Goal: Navigation & Orientation: Understand site structure

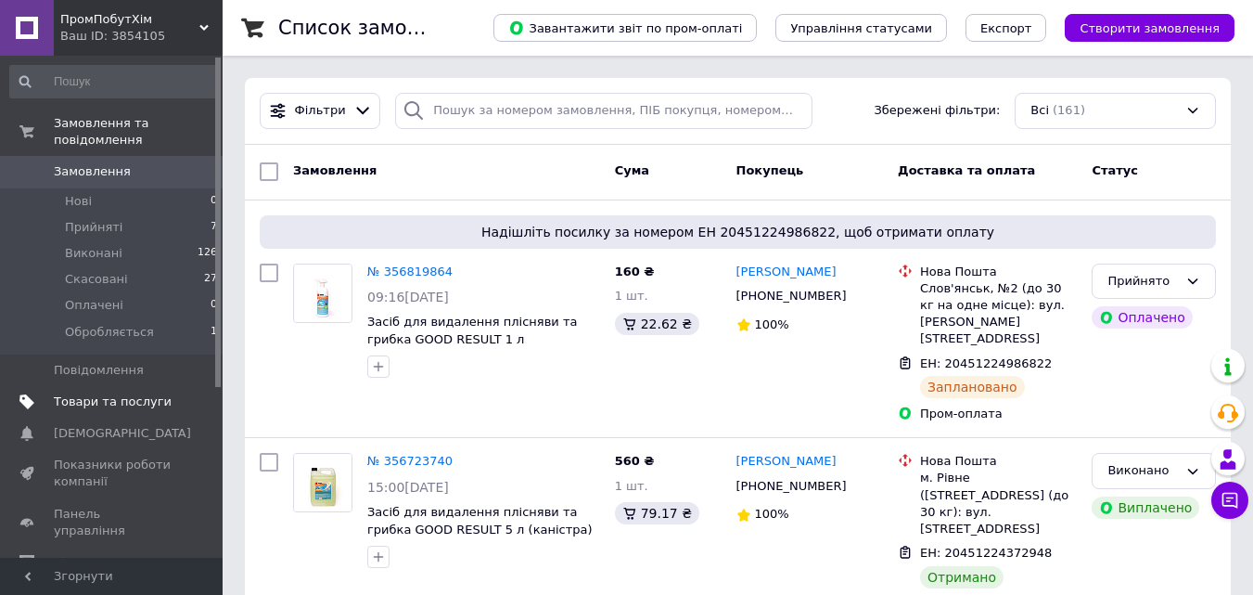
click at [109, 393] on span "Товари та послуги" at bounding box center [113, 401] width 118 height 17
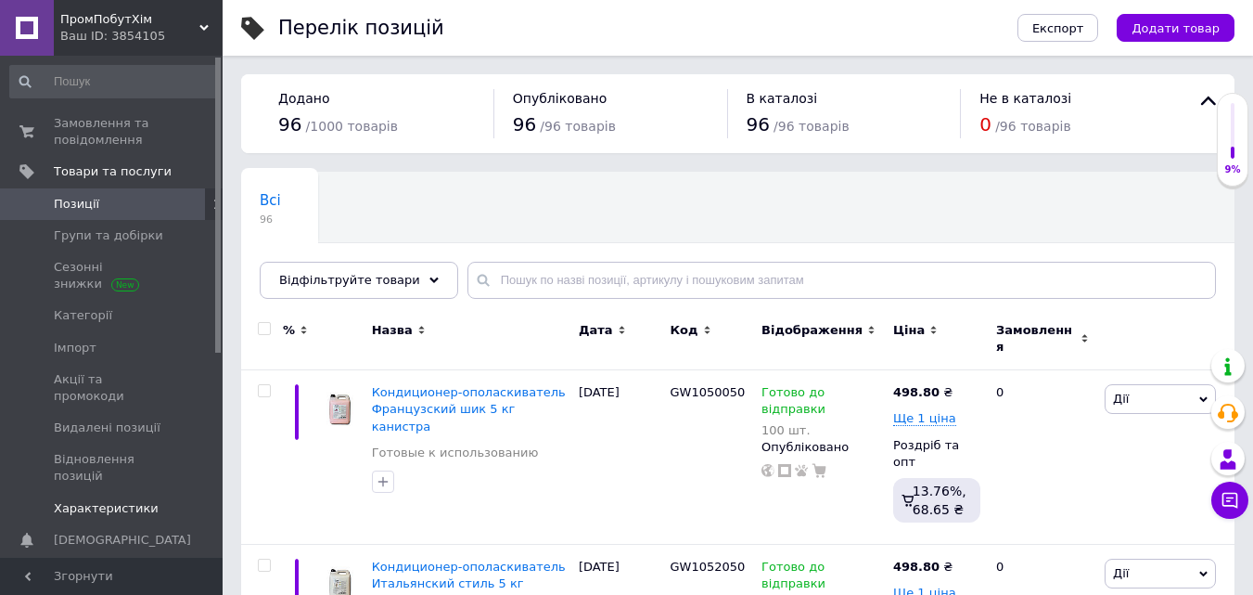
click at [121, 500] on span "Характеристики" at bounding box center [106, 508] width 105 height 17
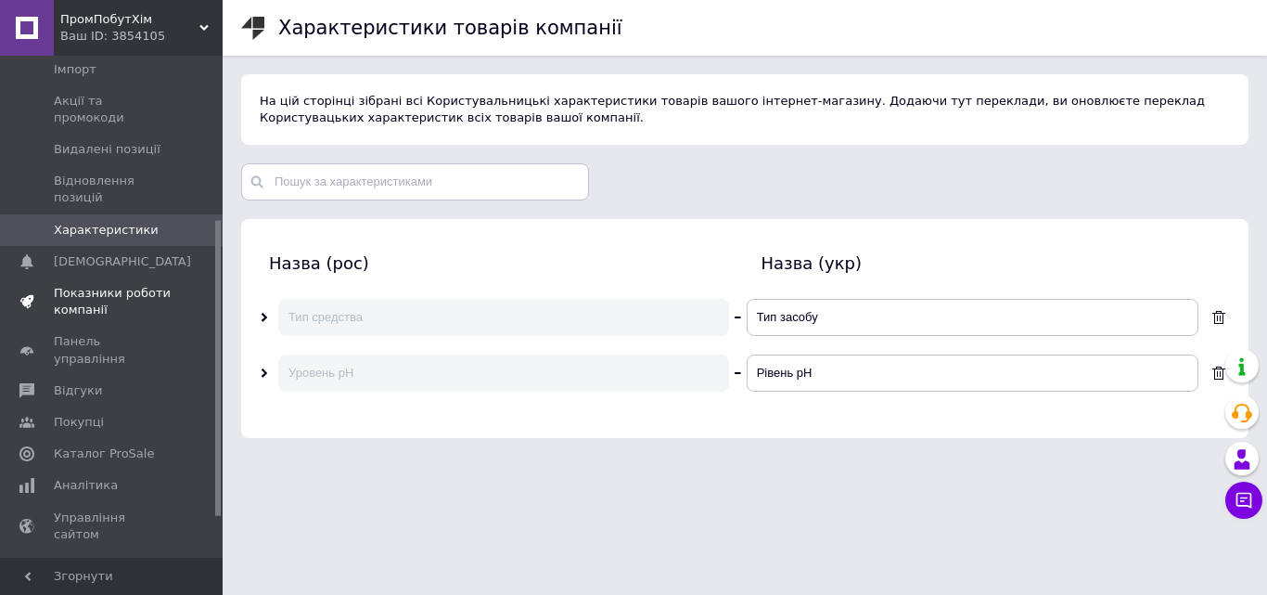
click at [93, 285] on span "Показники роботи компанії" at bounding box center [113, 301] width 118 height 33
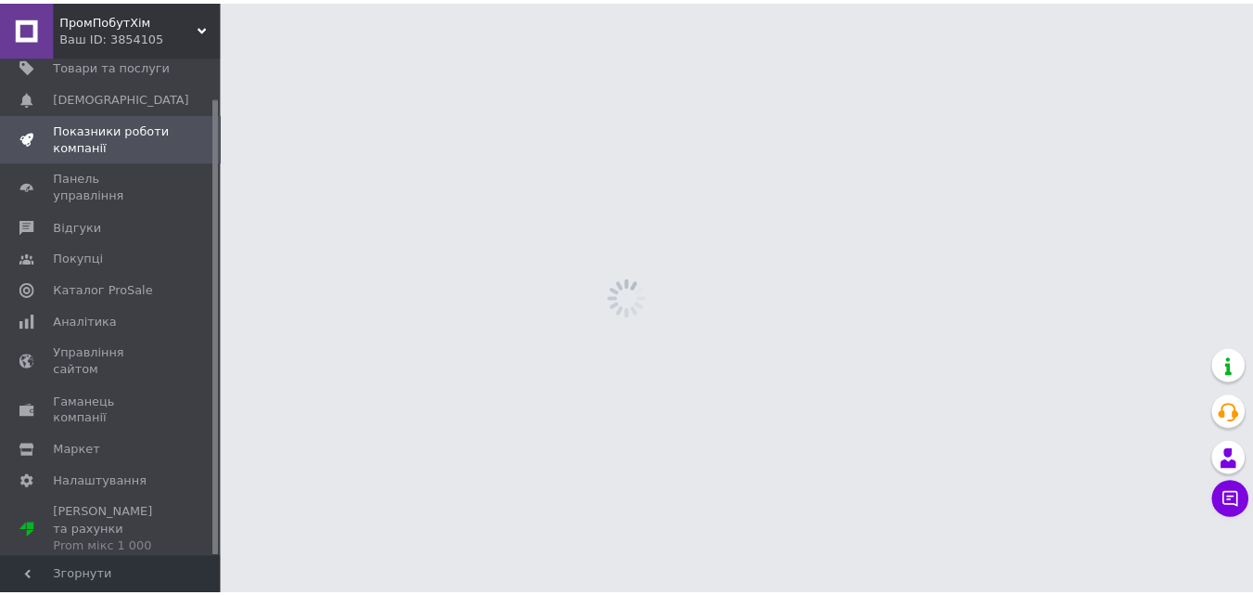
scroll to position [45, 0]
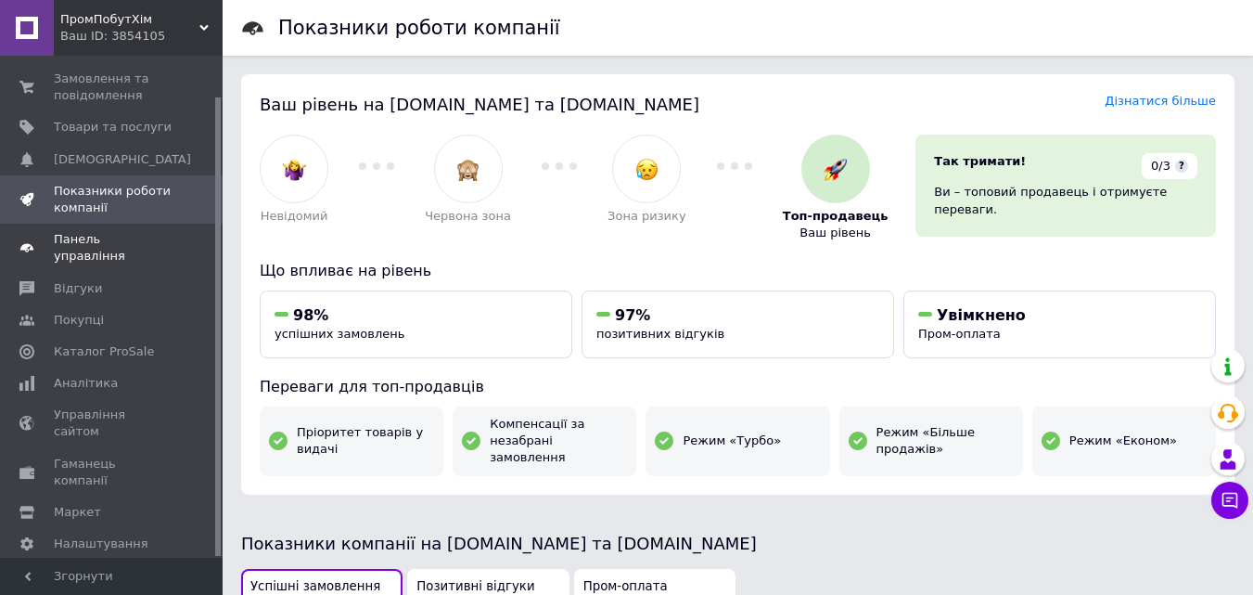
click at [136, 232] on span "Панель управління" at bounding box center [113, 247] width 118 height 33
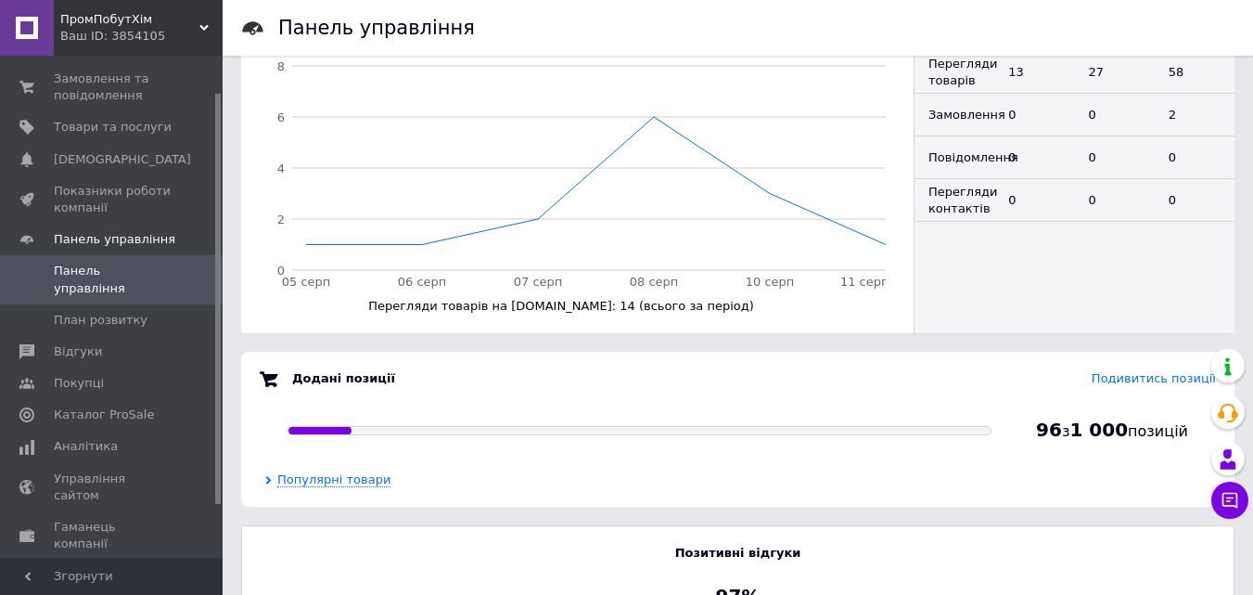
scroll to position [535, 0]
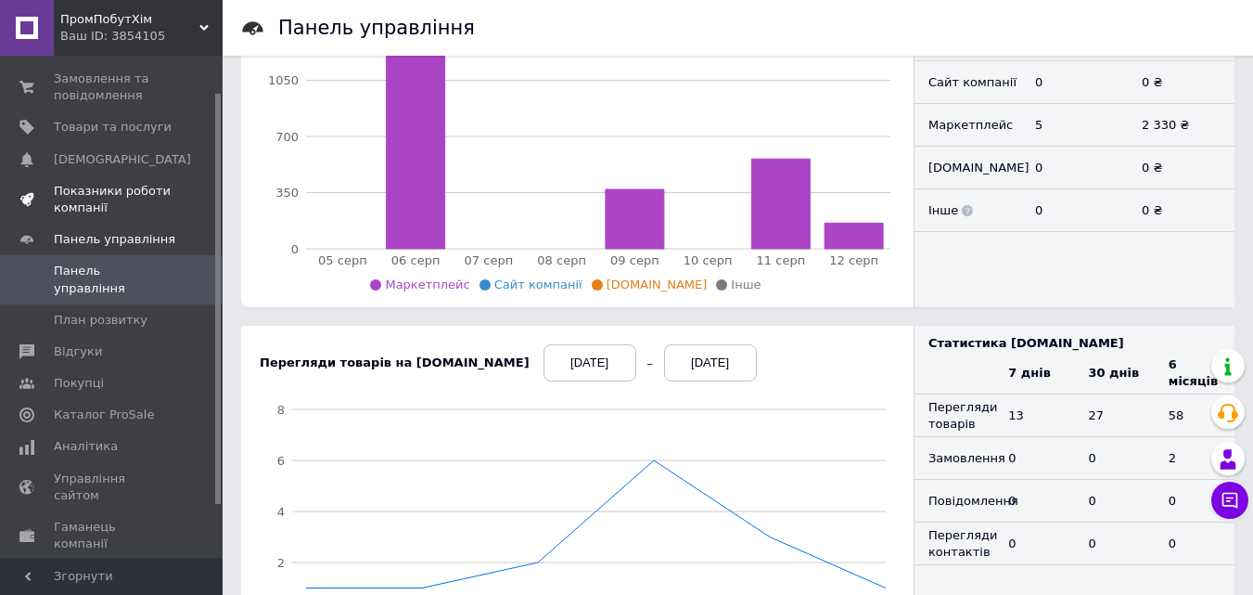
click at [104, 198] on span "Показники роботи компанії" at bounding box center [113, 199] width 118 height 33
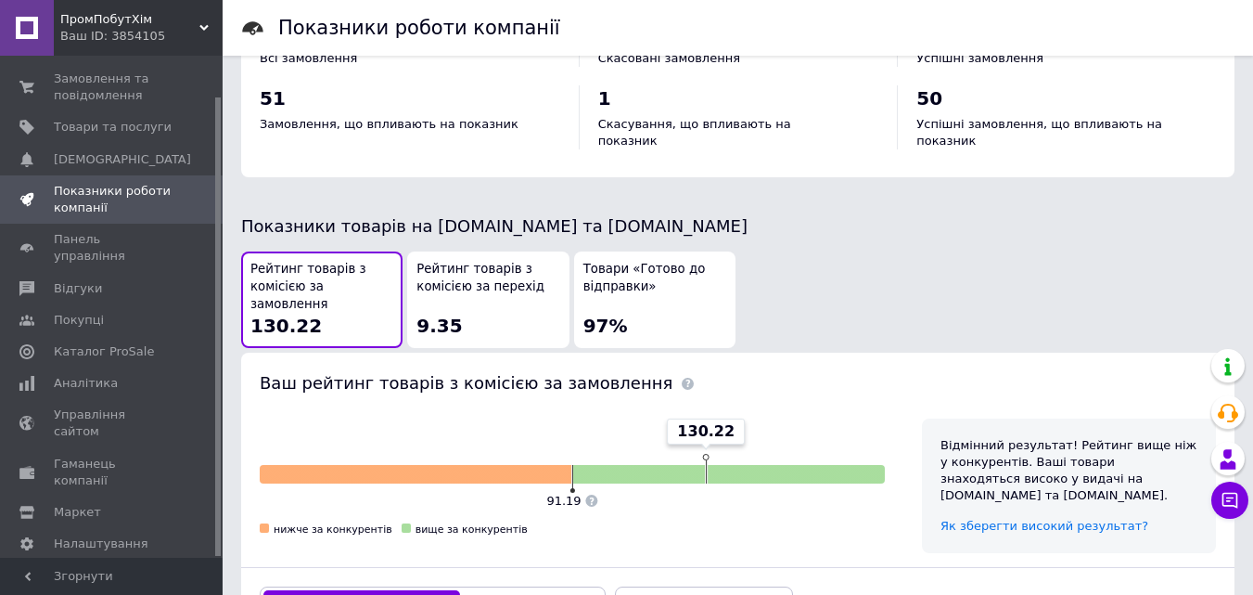
scroll to position [880, 0]
click at [492, 278] on span "Рейтинг товарів з комісією за перехід" at bounding box center [487, 279] width 143 height 34
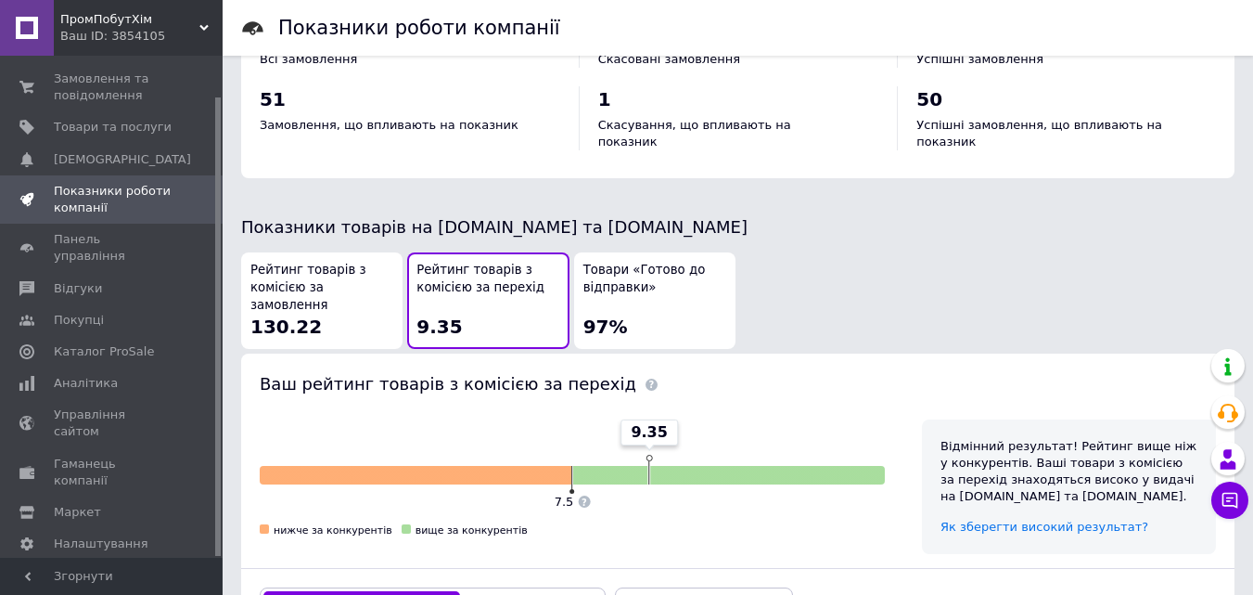
click at [654, 272] on span "Товари «Готово до відправки»" at bounding box center [654, 279] width 143 height 34
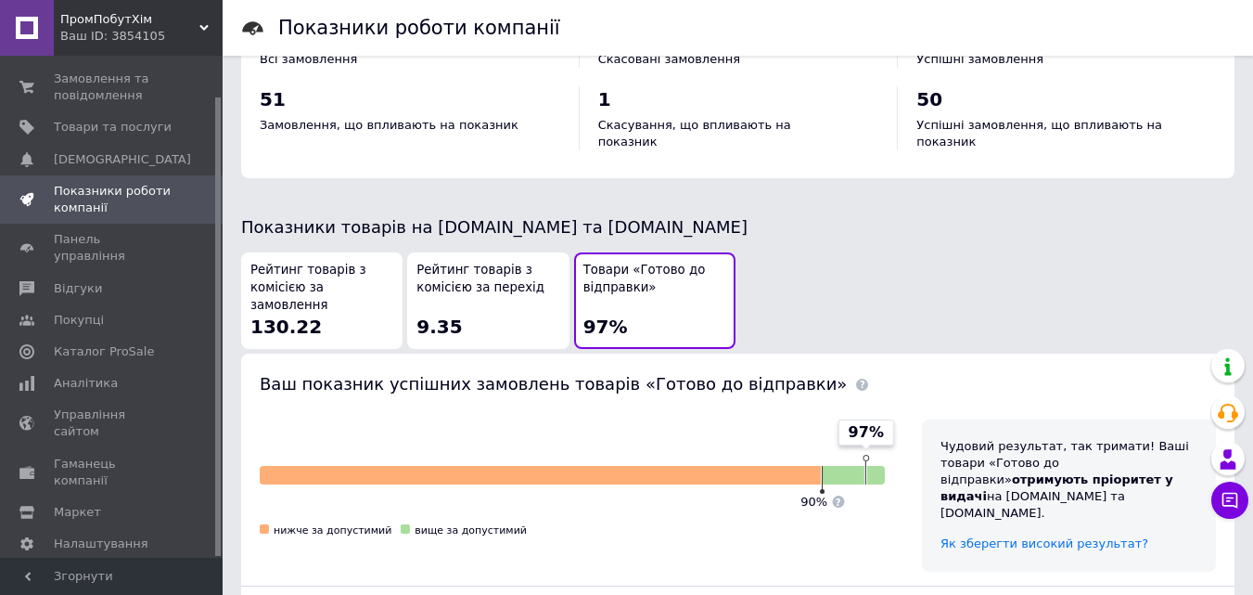
click at [303, 271] on span "Рейтинг товарів з комісією за замовлення" at bounding box center [321, 288] width 143 height 52
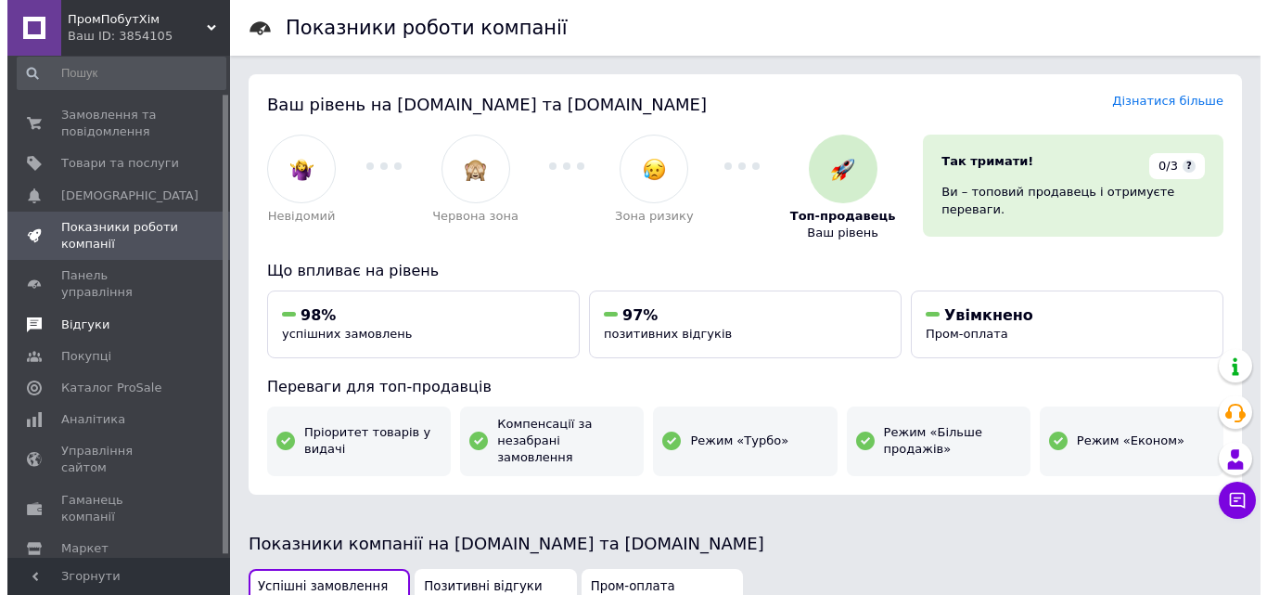
scroll to position [0, 0]
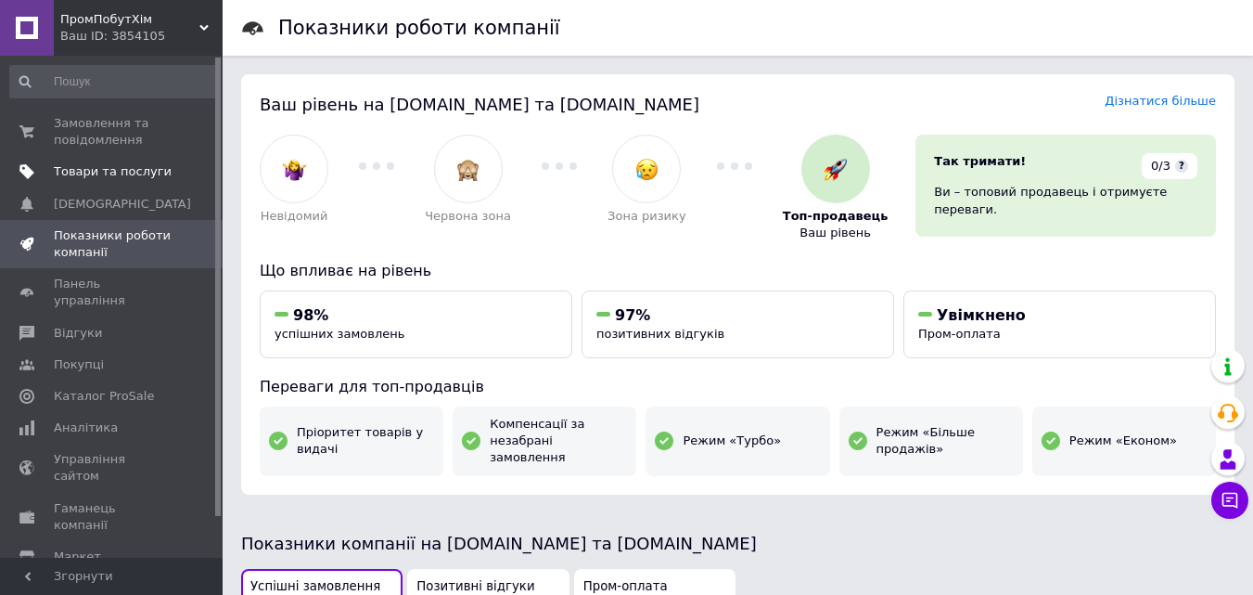
click at [112, 169] on span "Товари та послуги" at bounding box center [113, 171] width 118 height 17
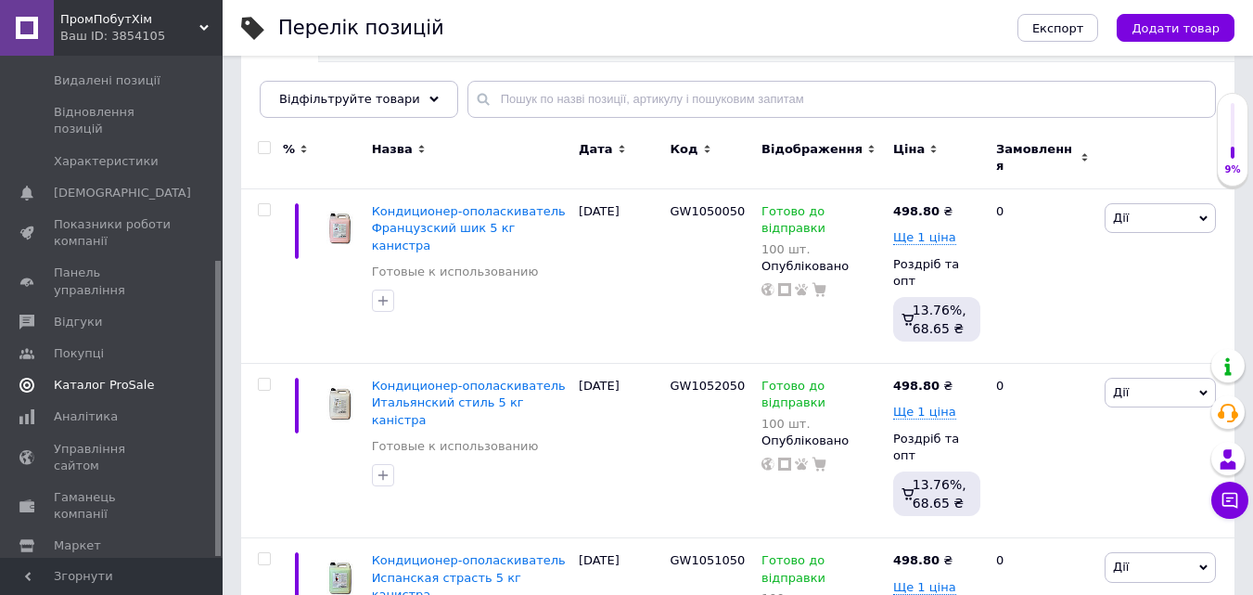
scroll to position [278, 0]
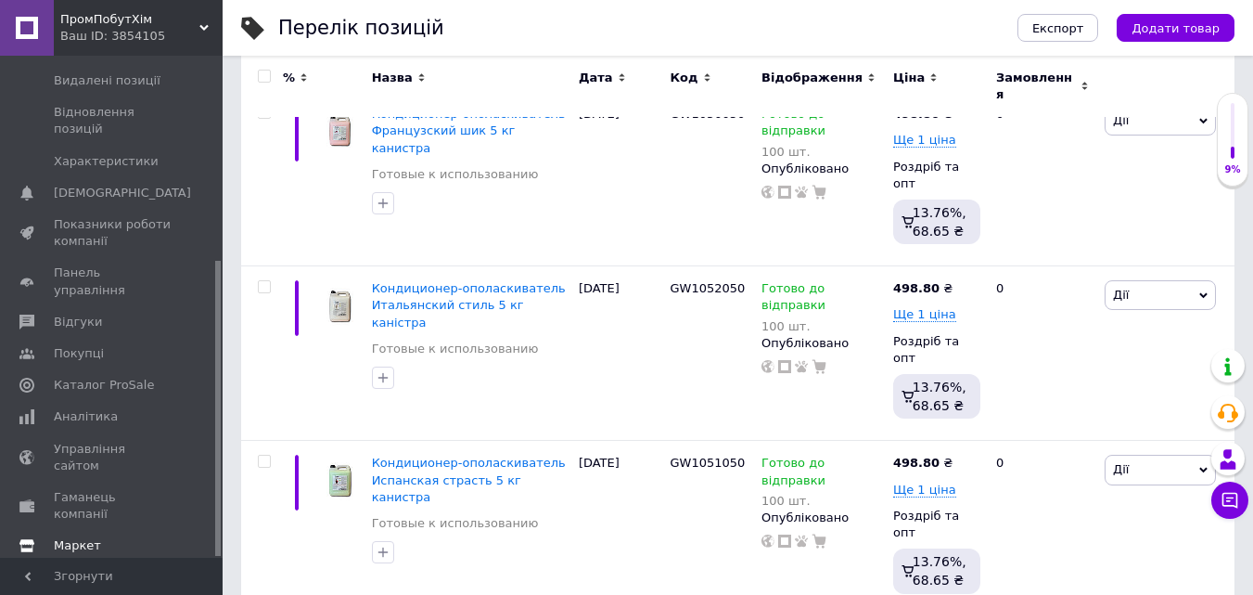
click at [81, 537] on span "Маркет" at bounding box center [77, 545] width 47 height 17
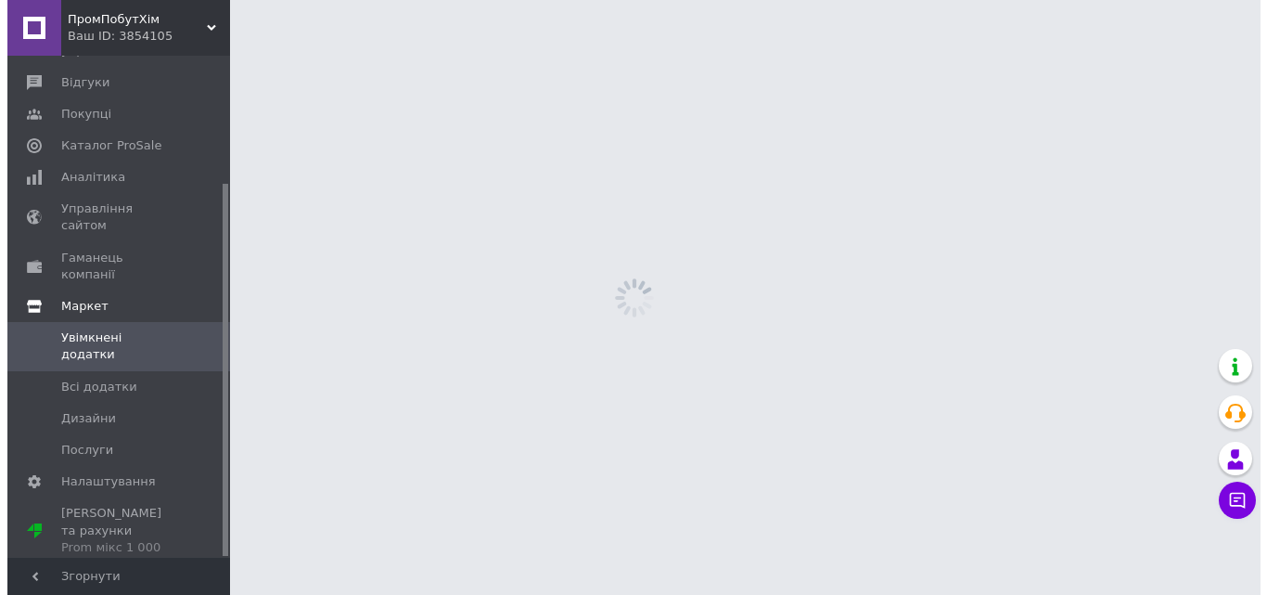
scroll to position [172, 0]
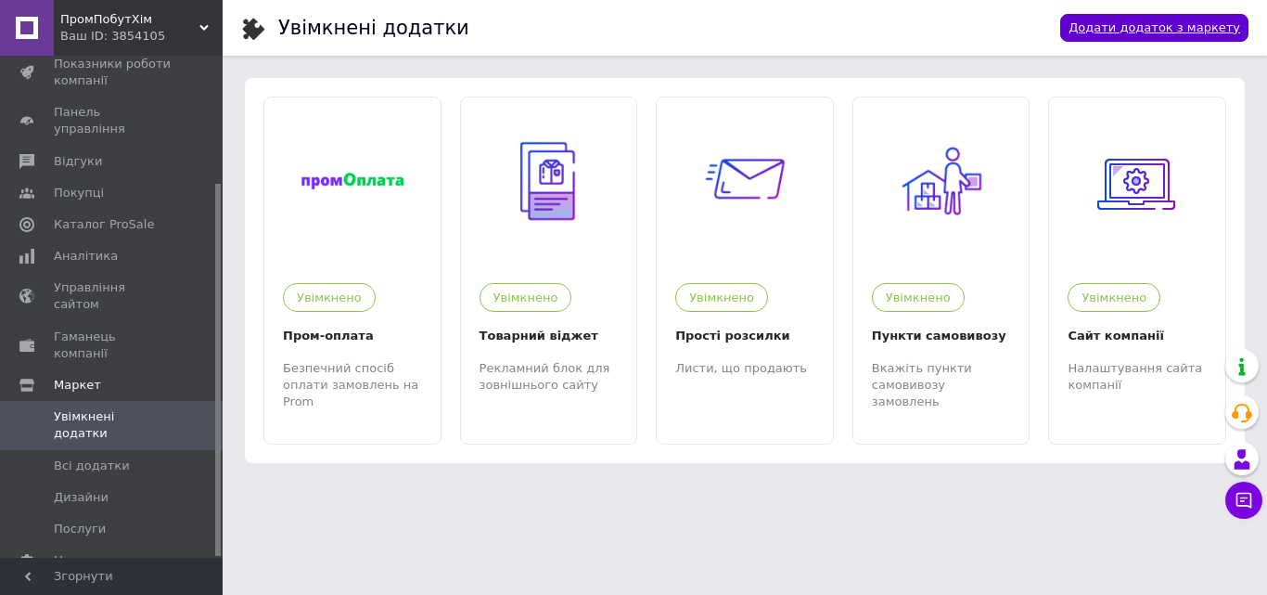
click at [1145, 27] on link "Додати додаток з маркету" at bounding box center [1154, 28] width 188 height 29
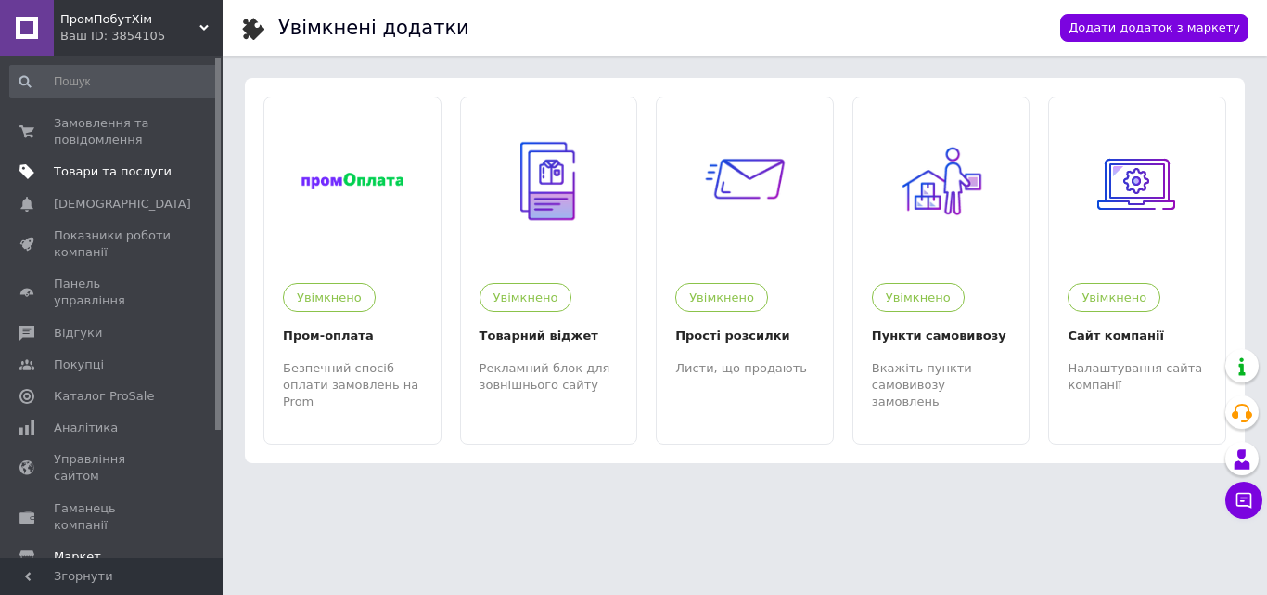
click at [117, 172] on span "Товари та послуги" at bounding box center [113, 171] width 118 height 17
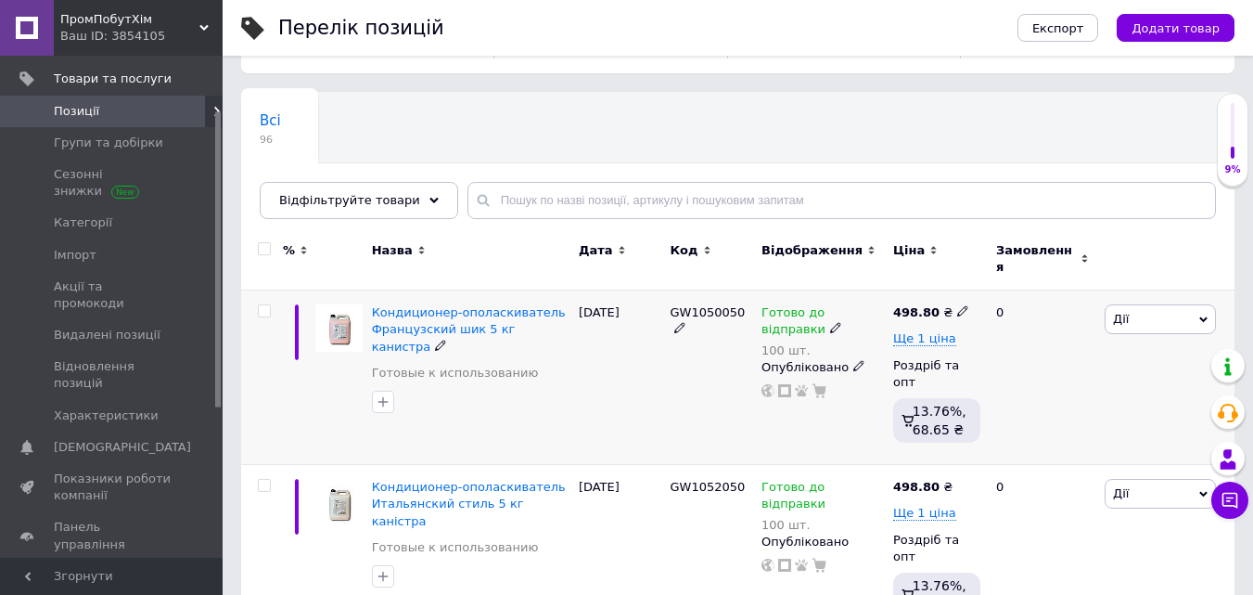
scroll to position [185, 0]
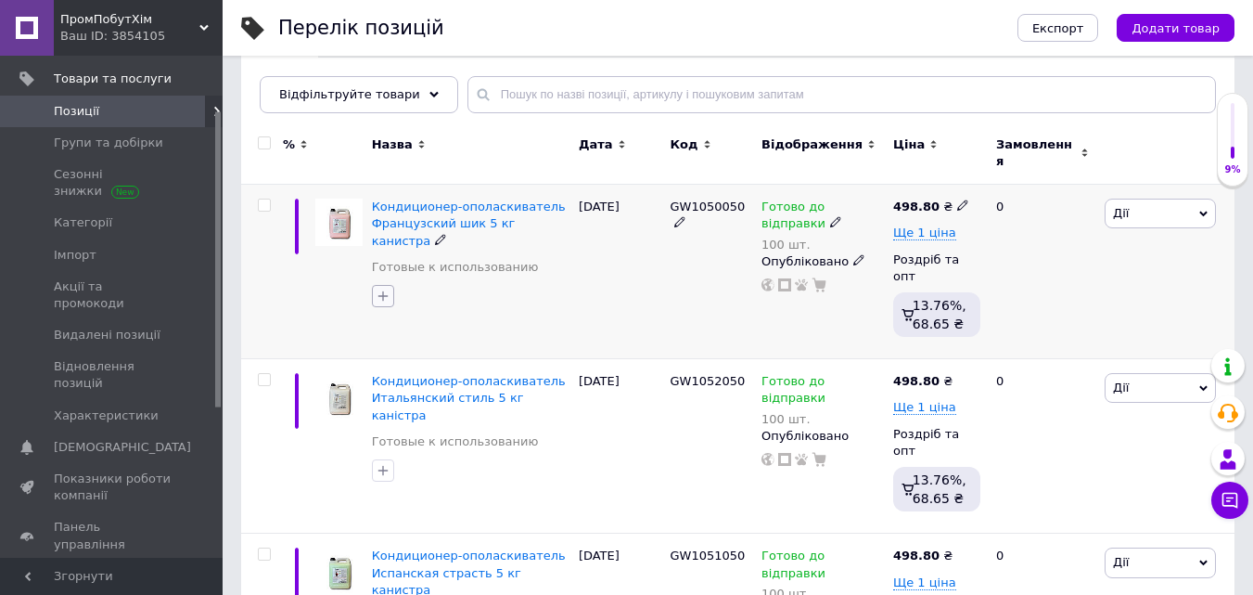
click at [380, 288] on icon "button" at bounding box center [383, 295] width 15 height 15
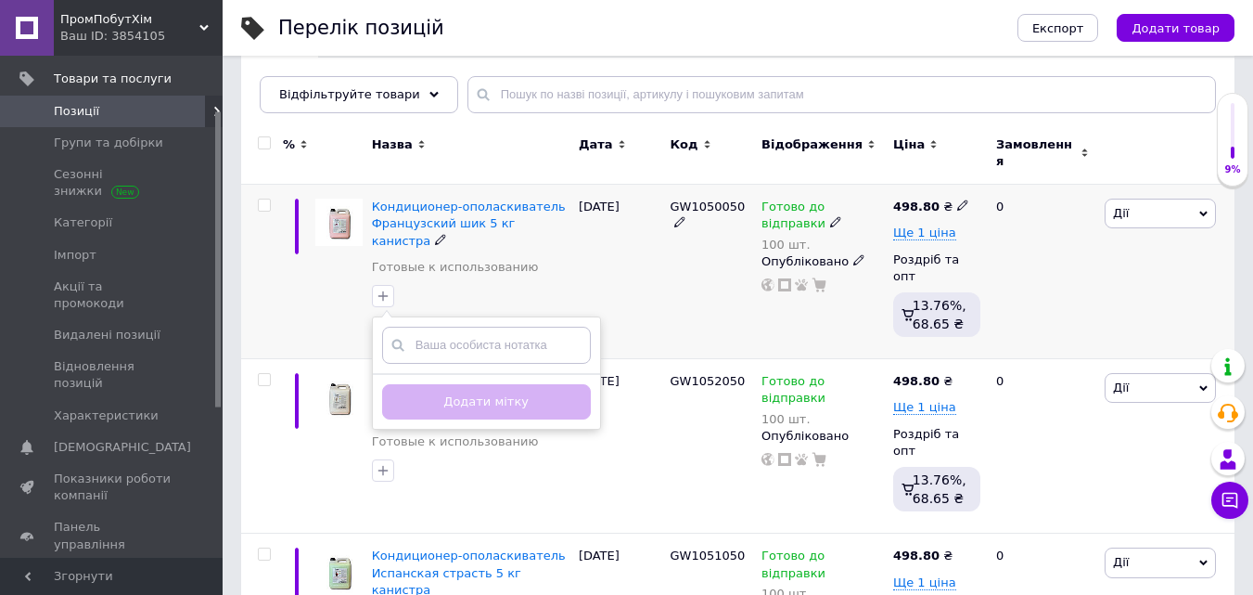
click at [335, 266] on div at bounding box center [339, 272] width 57 height 174
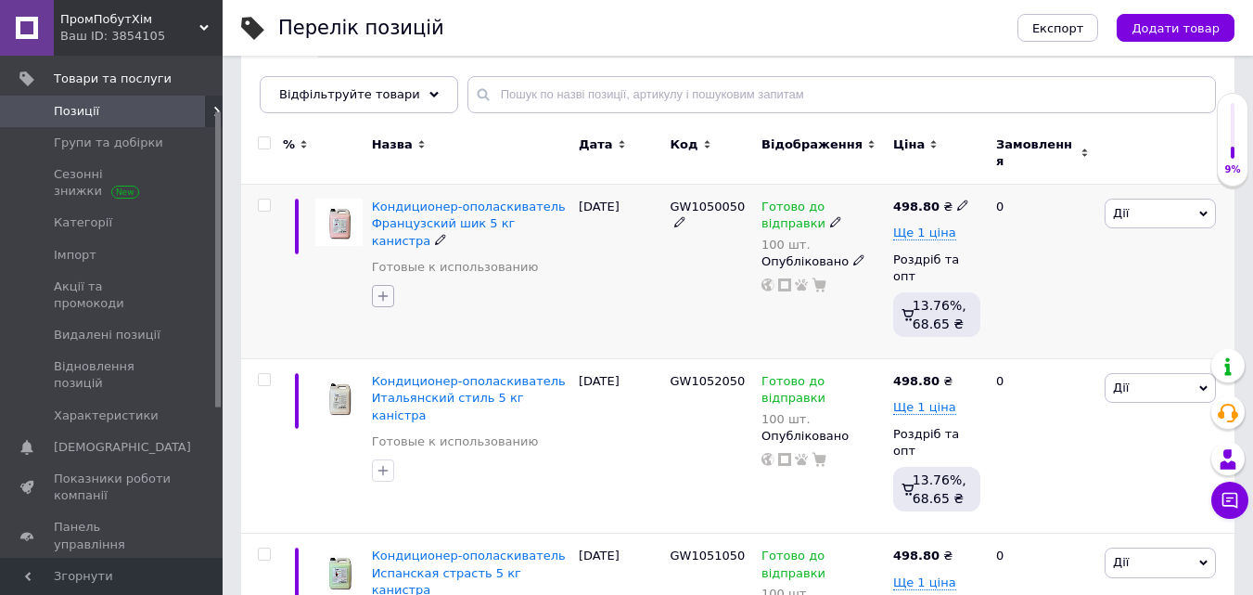
click at [384, 288] on icon "button" at bounding box center [383, 295] width 15 height 15
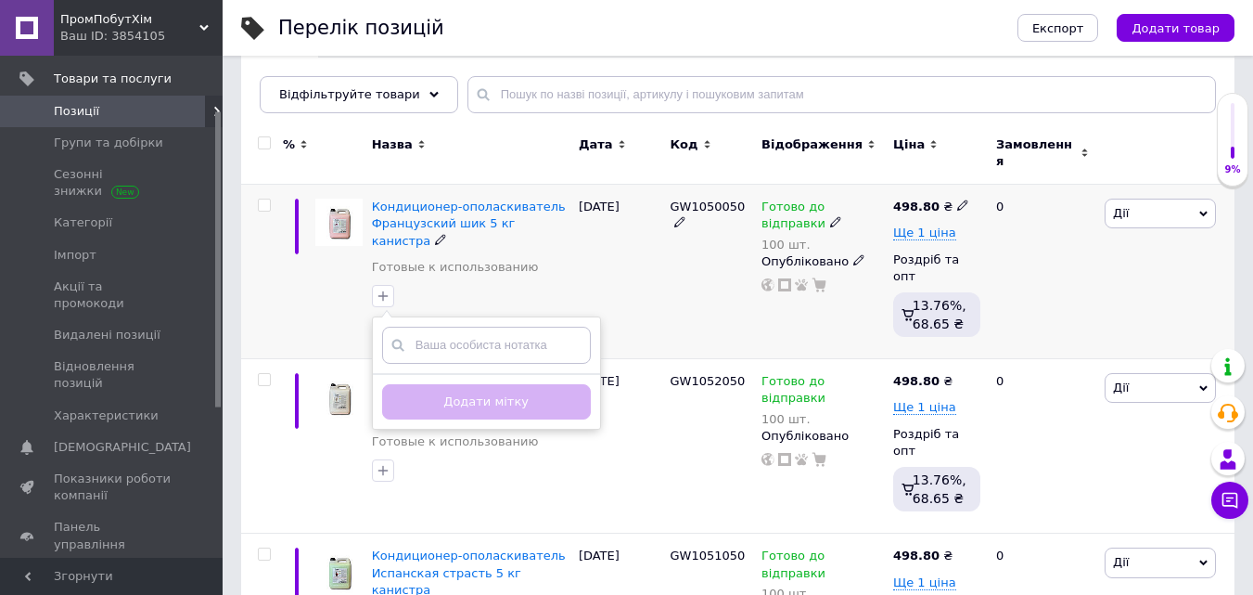
click at [465, 326] on input "text" at bounding box center [486, 344] width 209 height 37
click at [460, 375] on div "Додати мітку" at bounding box center [486, 401] width 227 height 57
click at [441, 281] on div "Створити замiтку Додати мітку" at bounding box center [470, 296] width 205 height 30
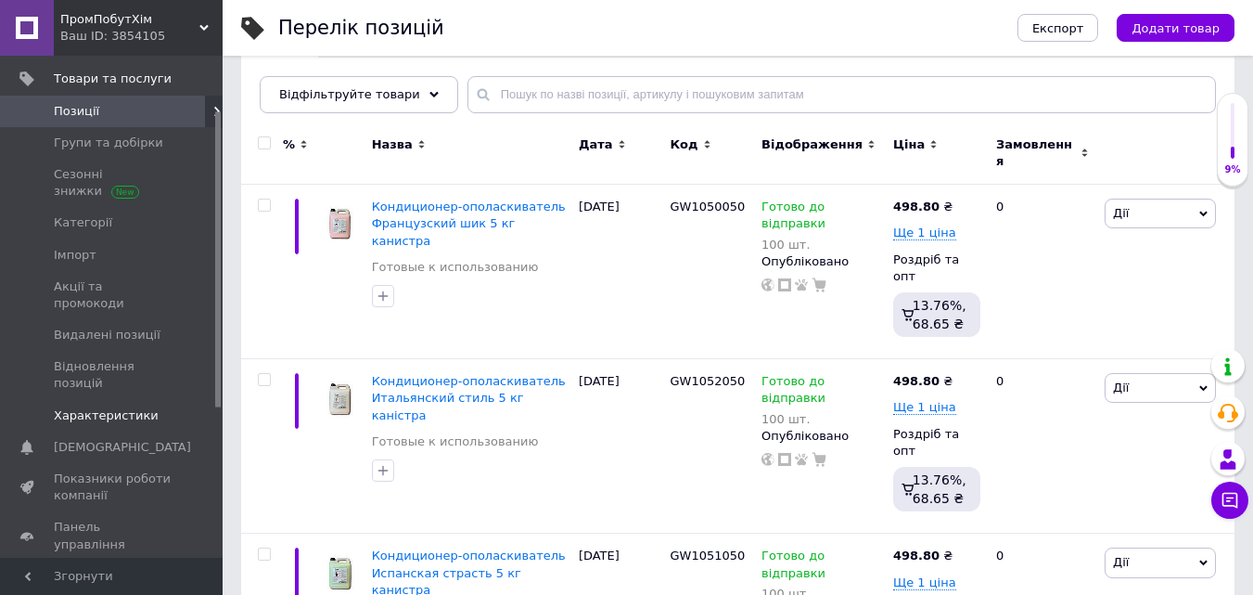
click at [114, 407] on span "Характеристики" at bounding box center [106, 415] width 105 height 17
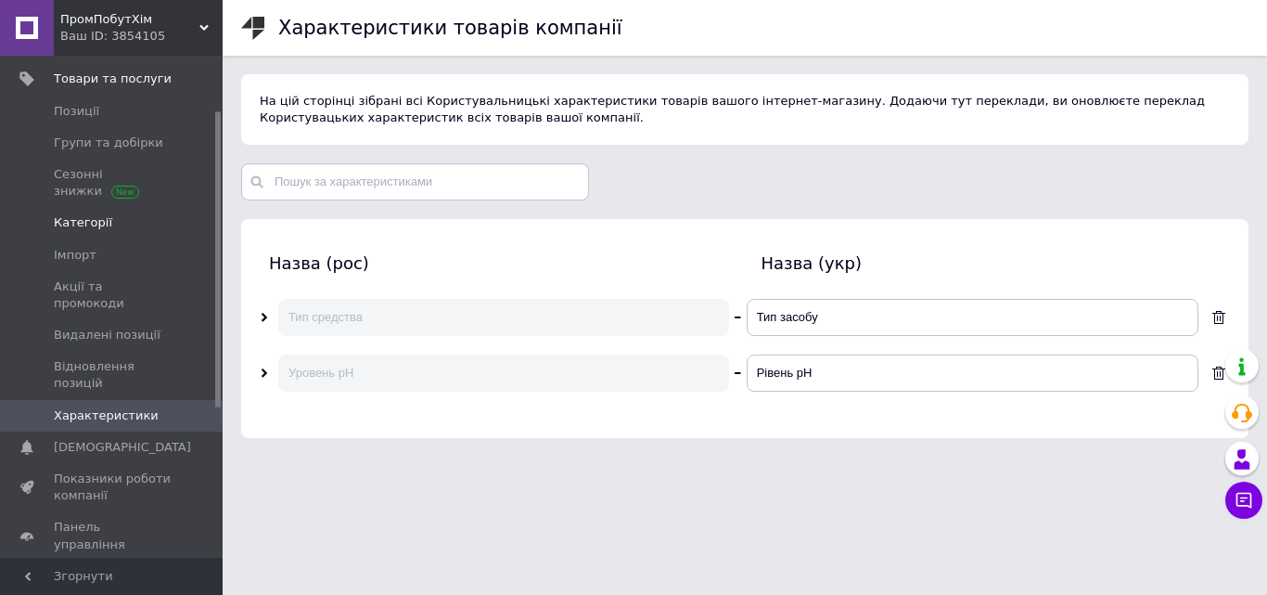
click at [76, 224] on span "Категорії" at bounding box center [83, 222] width 58 height 17
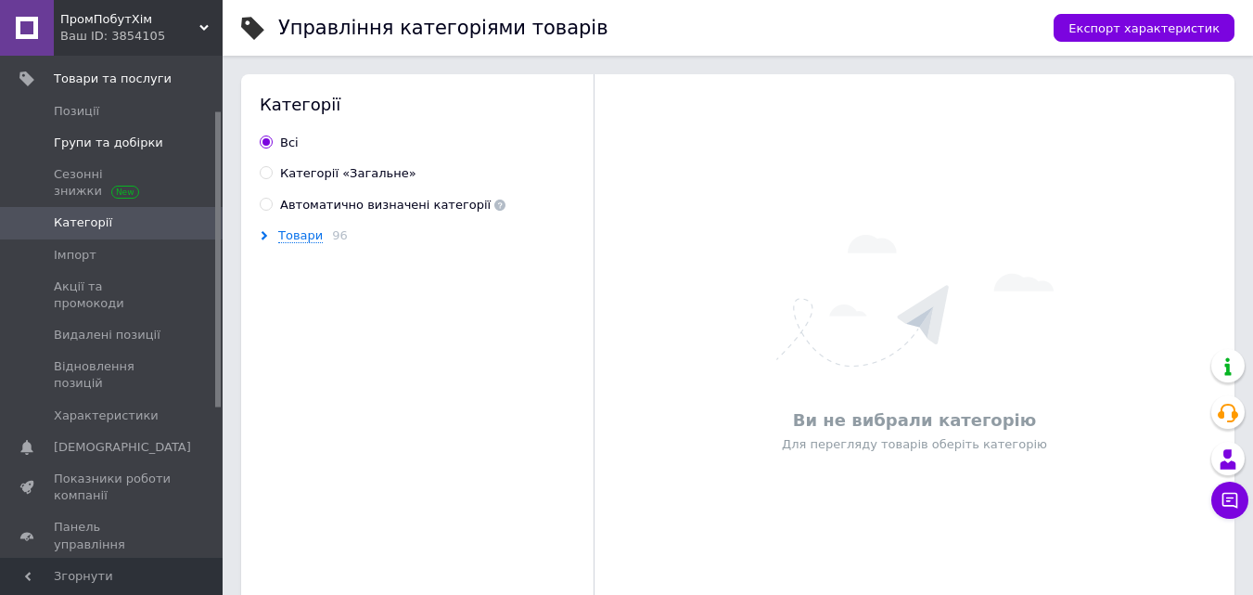
click at [76, 138] on span "Групи та добірки" at bounding box center [108, 142] width 109 height 17
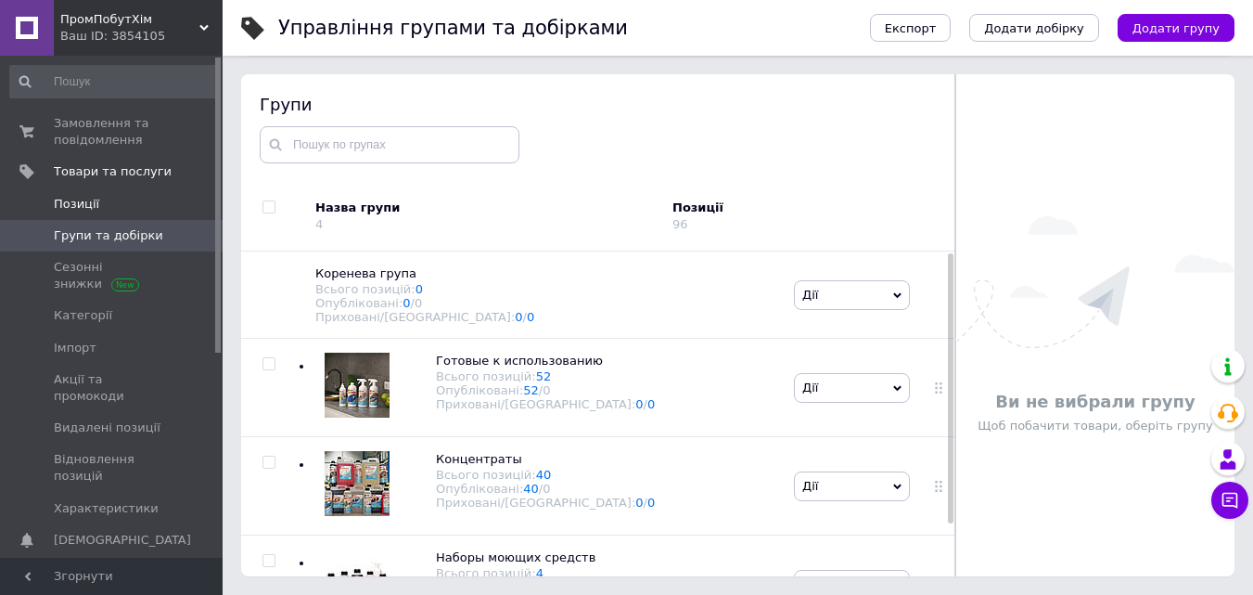
click at [70, 203] on span "Позиції" at bounding box center [76, 204] width 45 height 17
